Goal: Task Accomplishment & Management: Complete application form

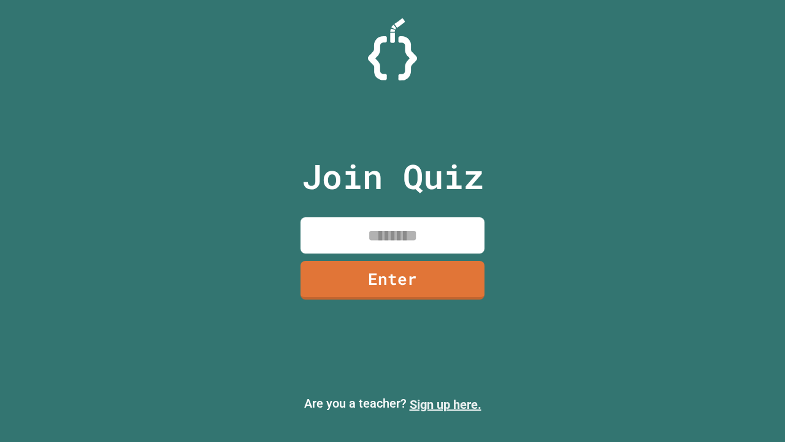
click at [445, 404] on link "Sign up here." at bounding box center [446, 404] width 72 height 15
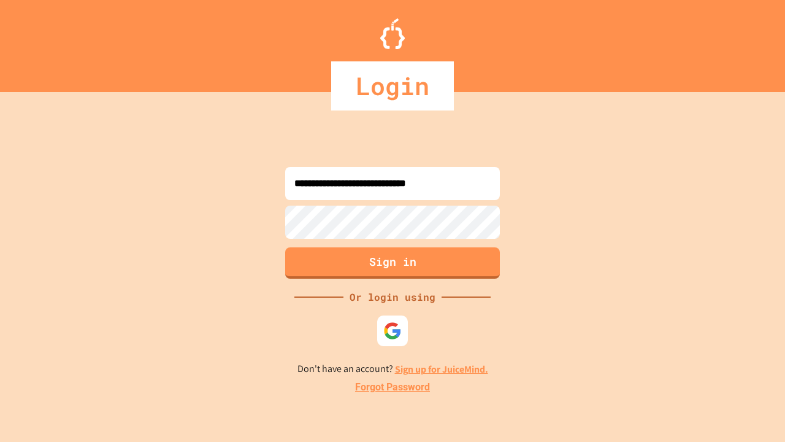
type input "**********"
